Goal: Information Seeking & Learning: Learn about a topic

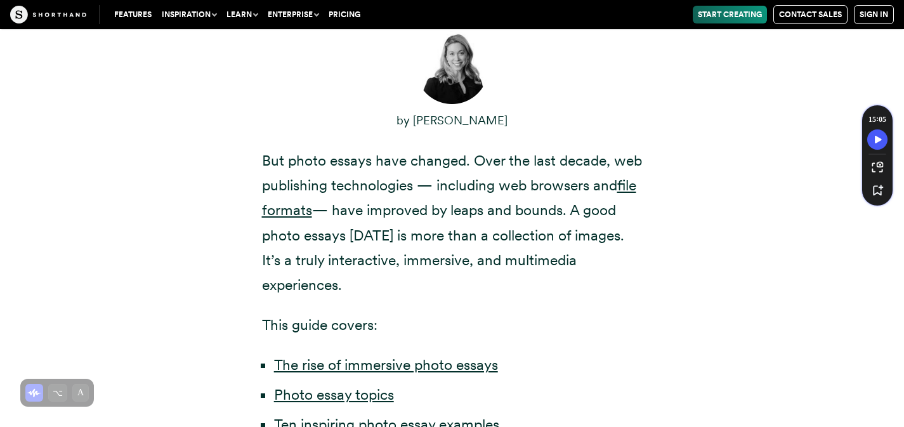
scroll to position [624, 0]
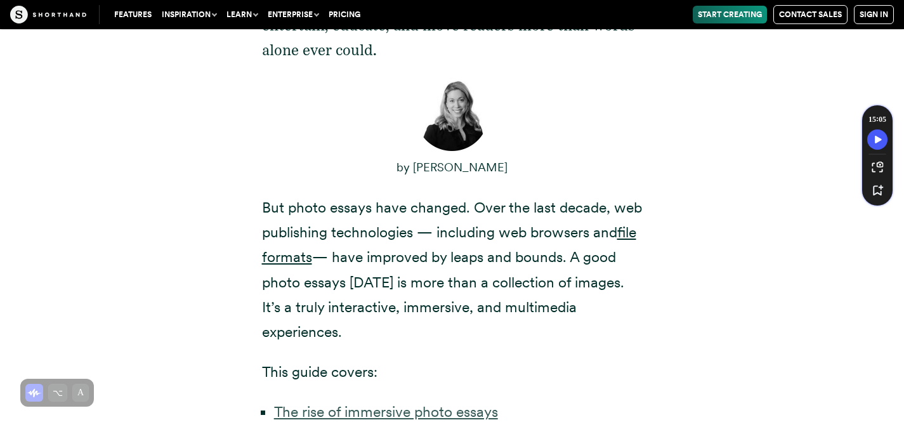
click at [416, 403] on link "The rise of immersive photo essays" at bounding box center [386, 412] width 224 height 18
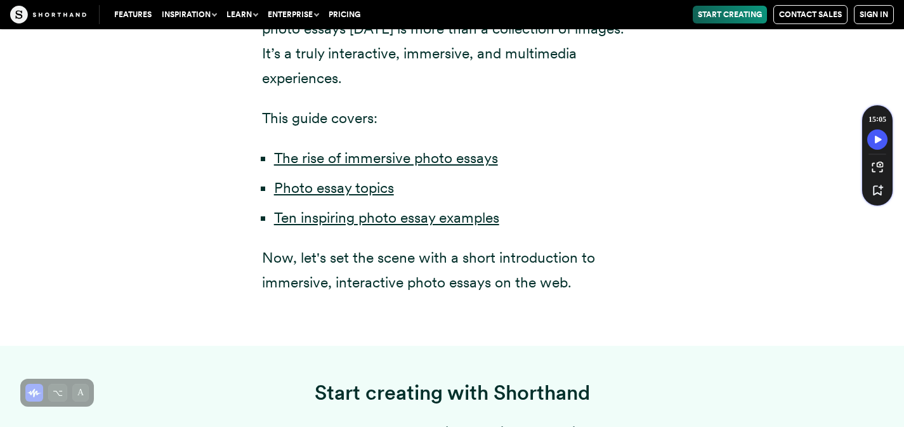
scroll to position [692, 0]
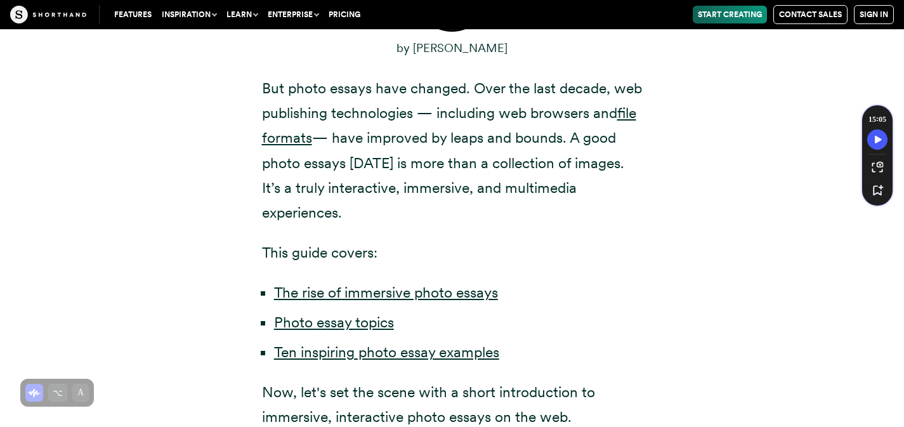
click at [391, 340] on li "Ten inspiring photo essay examples" at bounding box center [458, 352] width 369 height 25
click at [390, 343] on link "Ten inspiring photo essay examples" at bounding box center [386, 352] width 225 height 18
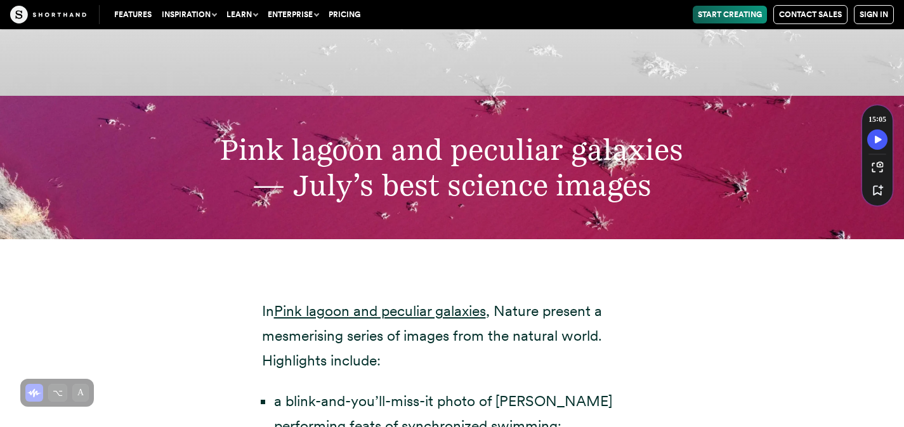
scroll to position [4030, 0]
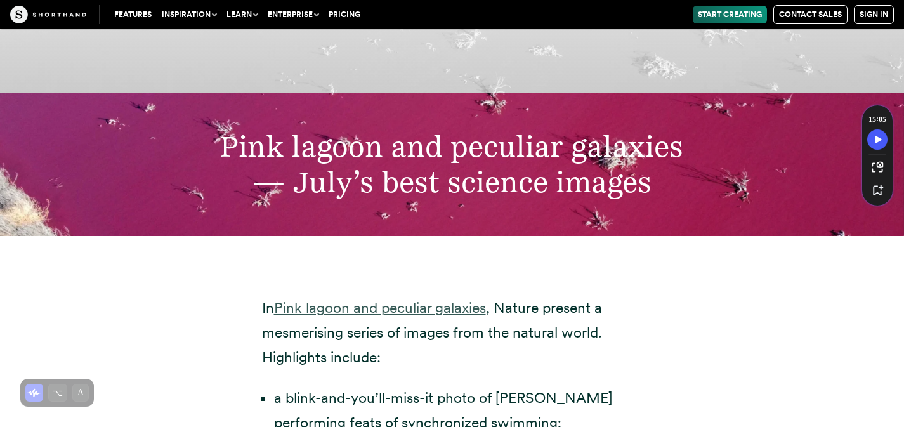
click at [384, 299] on link "Pink lagoon and peculiar galaxies" at bounding box center [380, 308] width 212 height 18
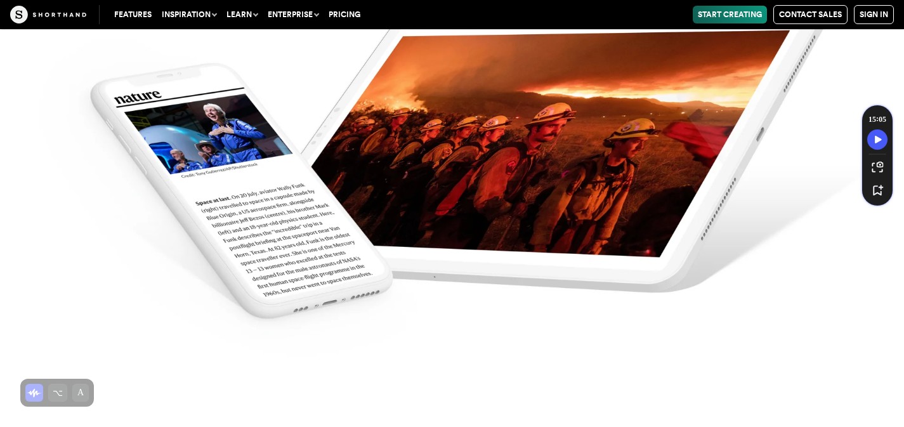
scroll to position [5409, 0]
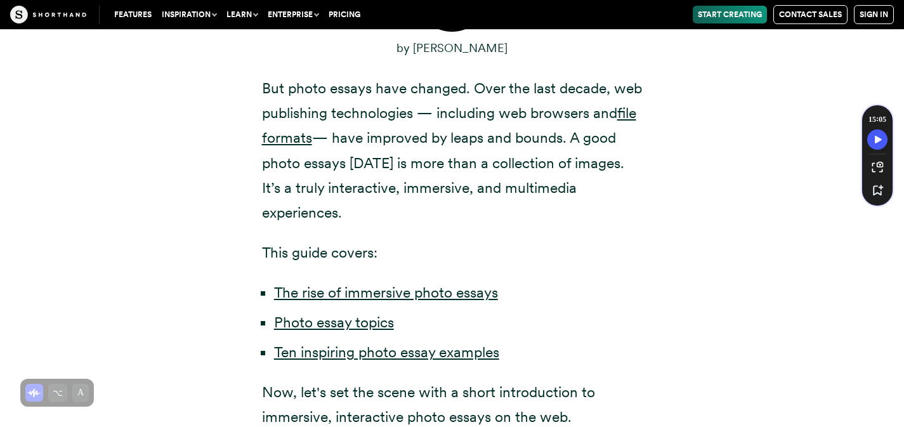
scroll to position [691, 0]
